Goal: Task Accomplishment & Management: Manage account settings

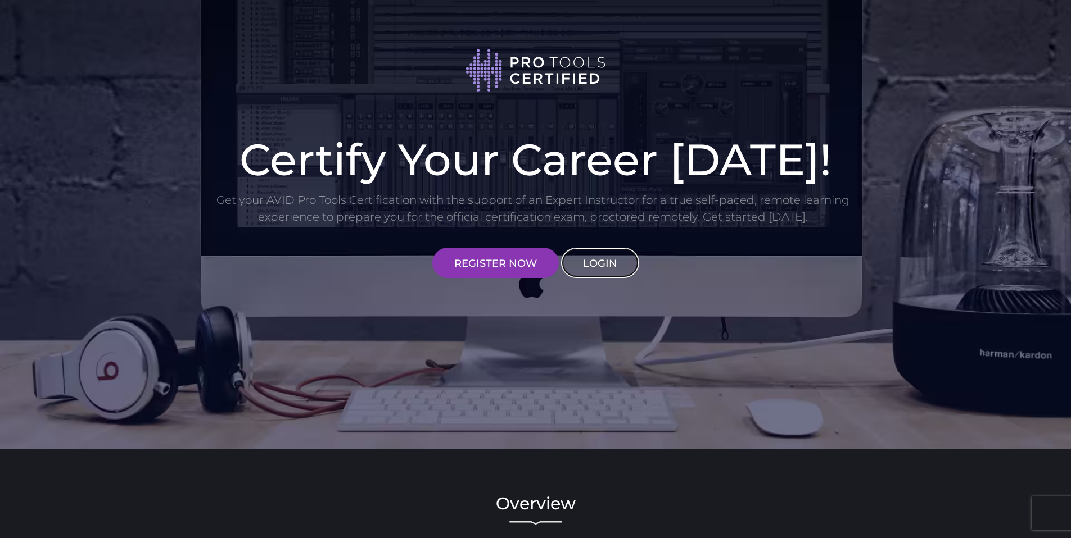
click at [611, 260] on link "LOGIN" at bounding box center [600, 263] width 78 height 30
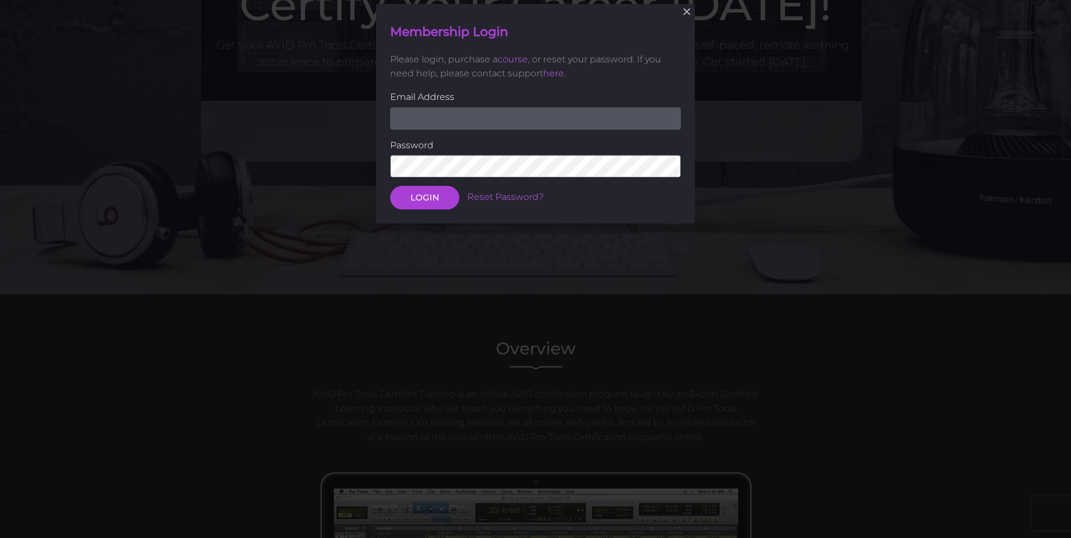
scroll to position [156, 0]
click at [563, 128] on input "email" at bounding box center [535, 118] width 291 height 22
type input "[EMAIL_ADDRESS][DOMAIN_NAME]"
click at [441, 198] on button "LOGIN" at bounding box center [424, 198] width 69 height 24
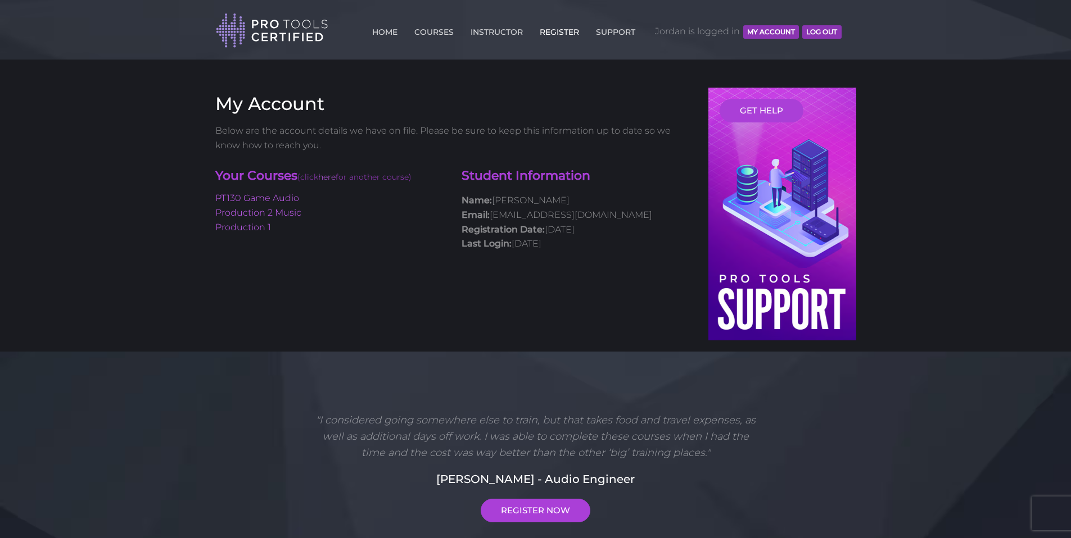
click at [560, 31] on link "REGISTER" at bounding box center [559, 30] width 45 height 18
